Goal: Check status: Check status

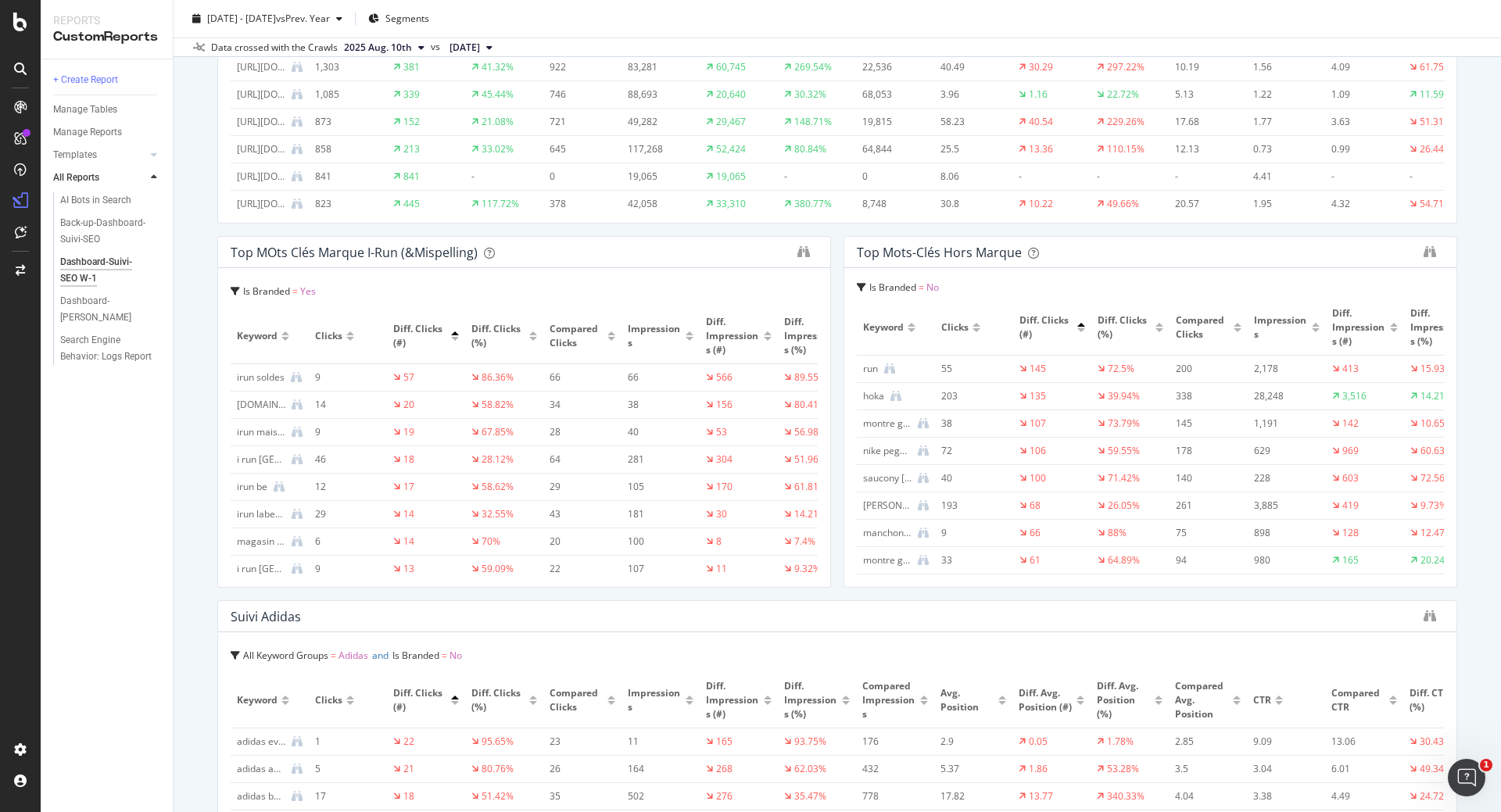
scroll to position [0, 681]
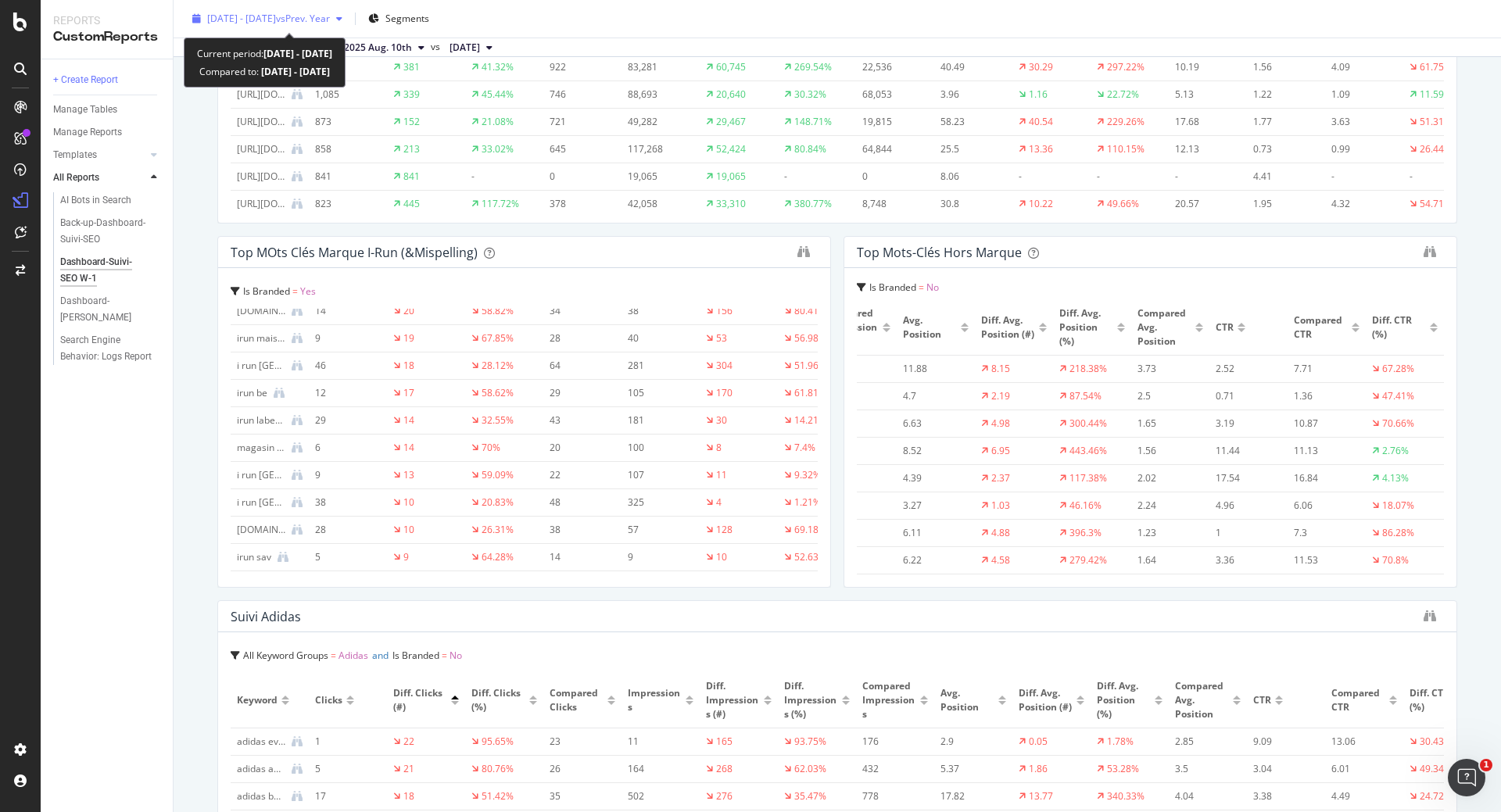
click at [330, 22] on span "vs Prev. Year" at bounding box center [302, 18] width 54 height 13
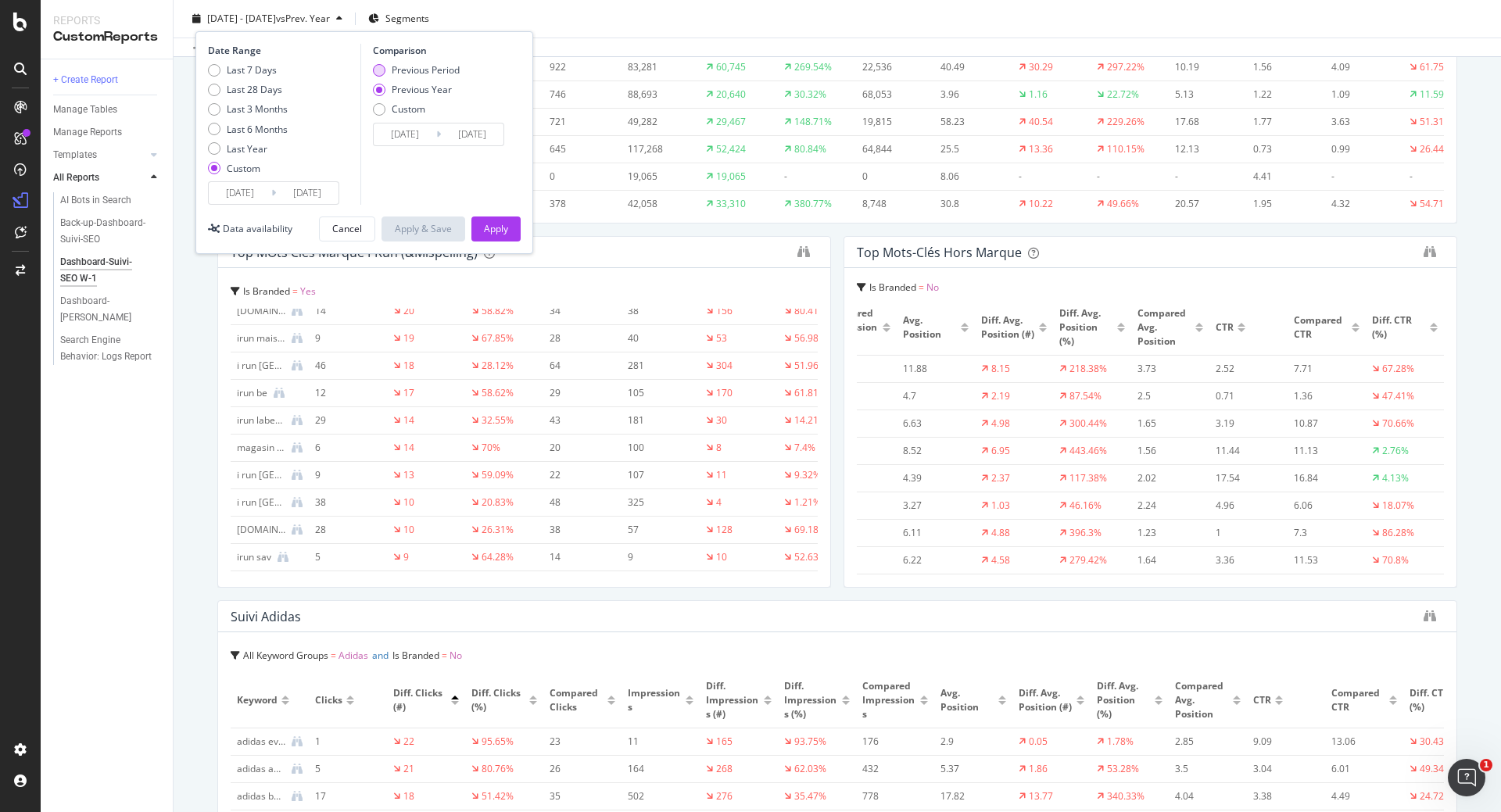
click at [381, 66] on div "Previous Period" at bounding box center [379, 70] width 12 height 12
type input "[DATE]"
click at [498, 234] on div "Apply" at bounding box center [496, 228] width 24 height 13
